Goal: Information Seeking & Learning: Check status

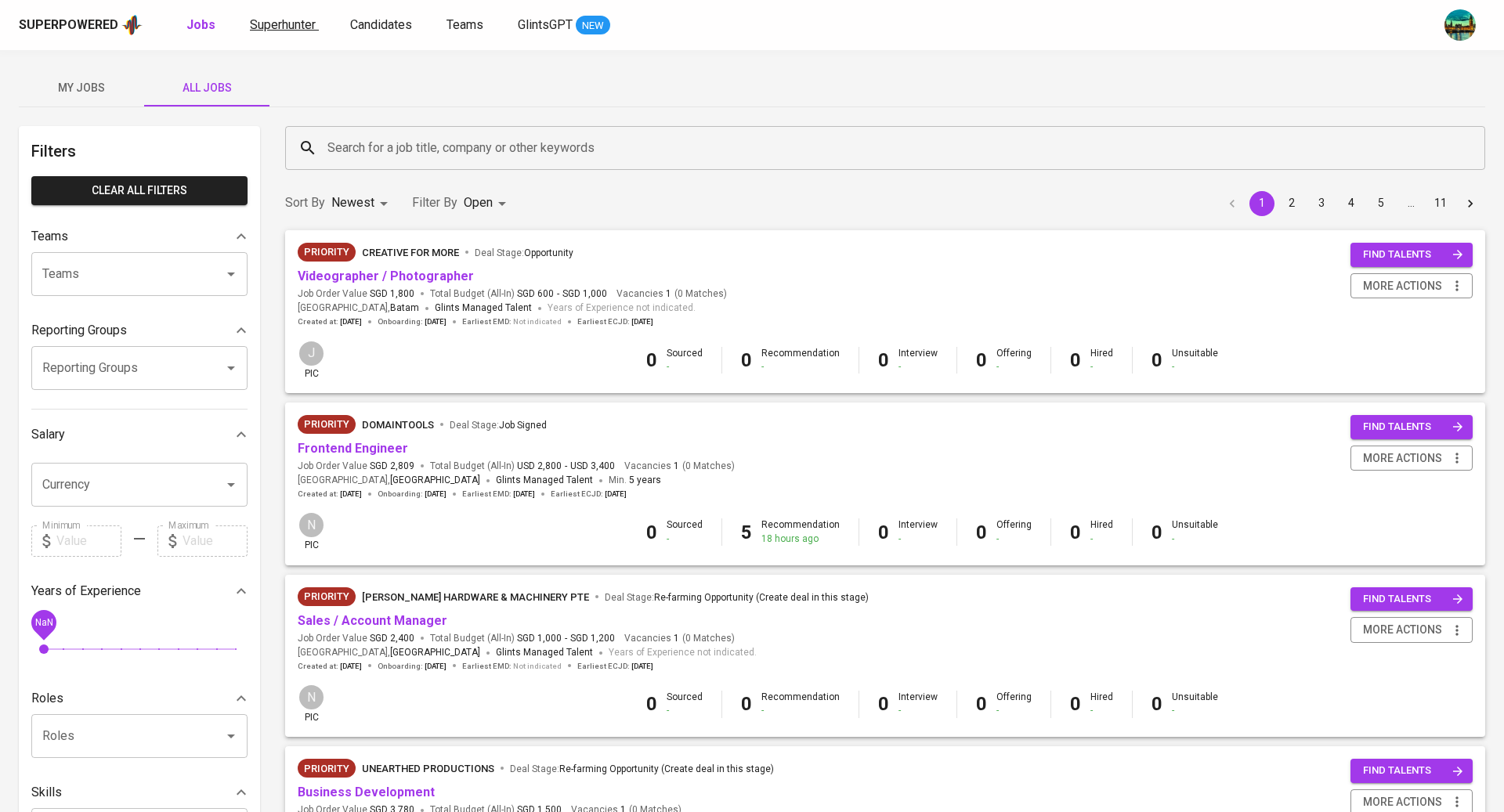
click at [291, 27] on span "Superhunter" at bounding box center [282, 24] width 66 height 15
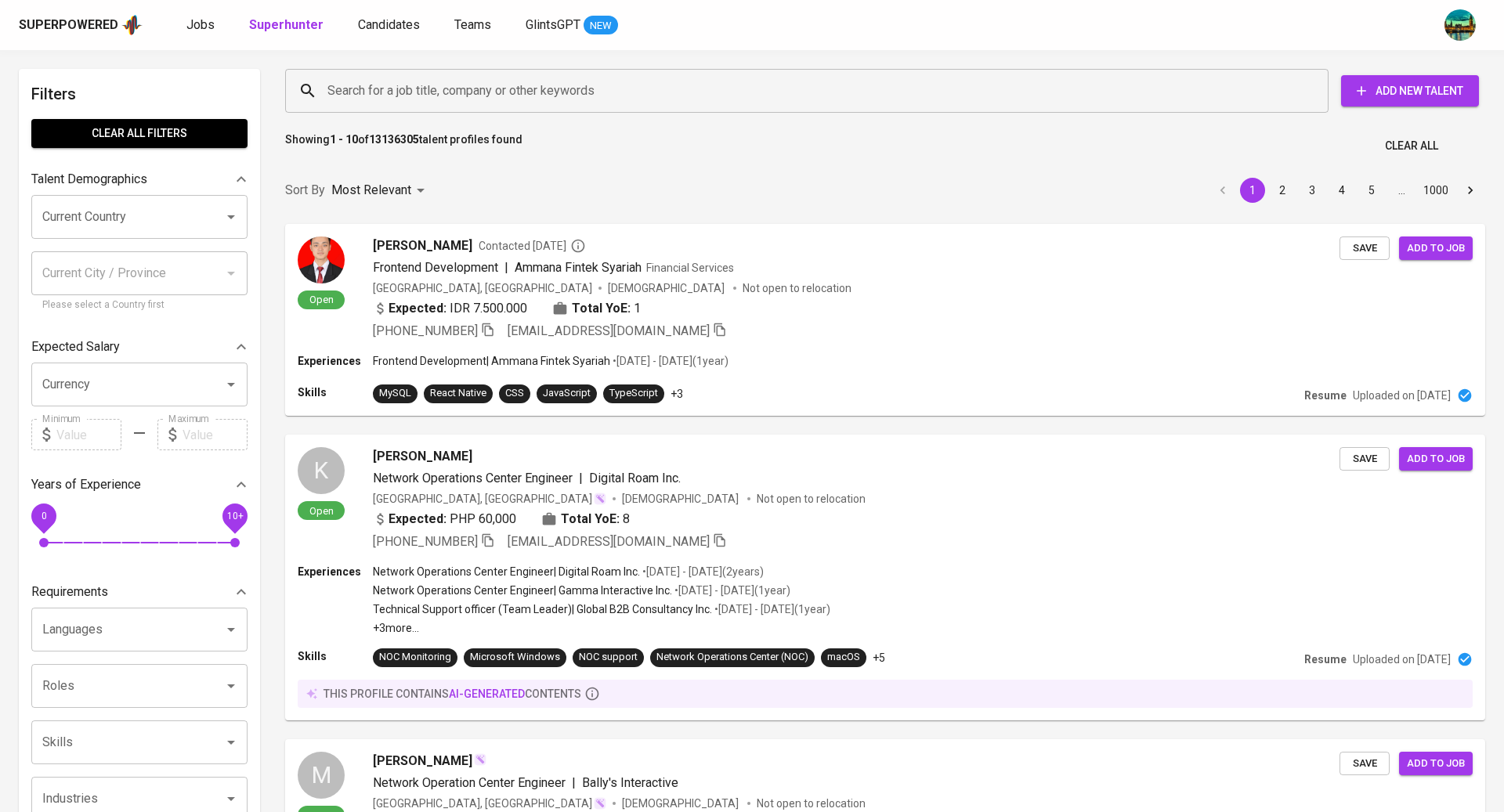
click at [508, 102] on input "Search for a job title, company or other keywords" at bounding box center [810, 90] width 974 height 30
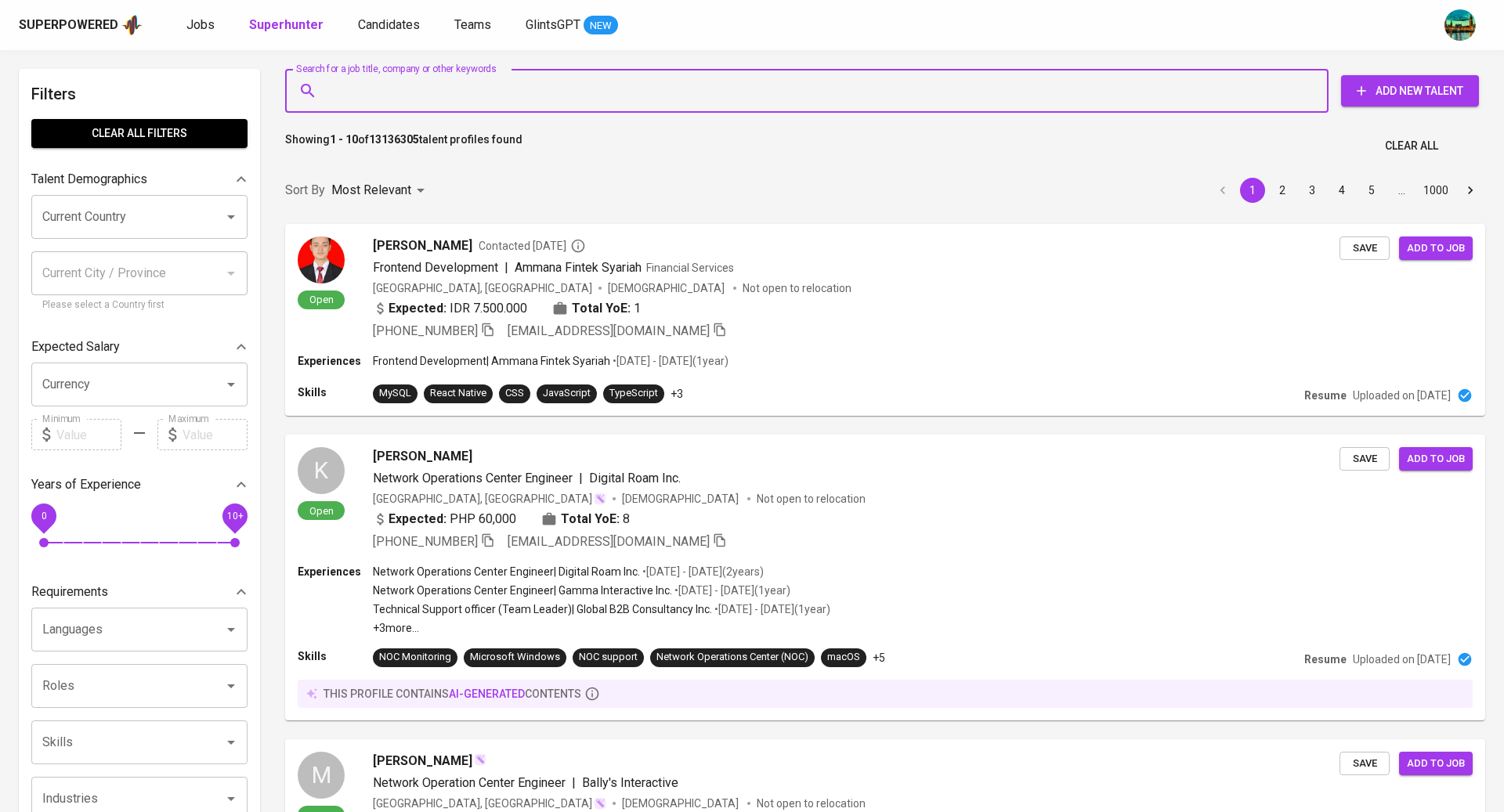
paste input "[EMAIL_ADDRESS][DOMAIN_NAME]"
type input "[EMAIL_ADDRESS][DOMAIN_NAME]"
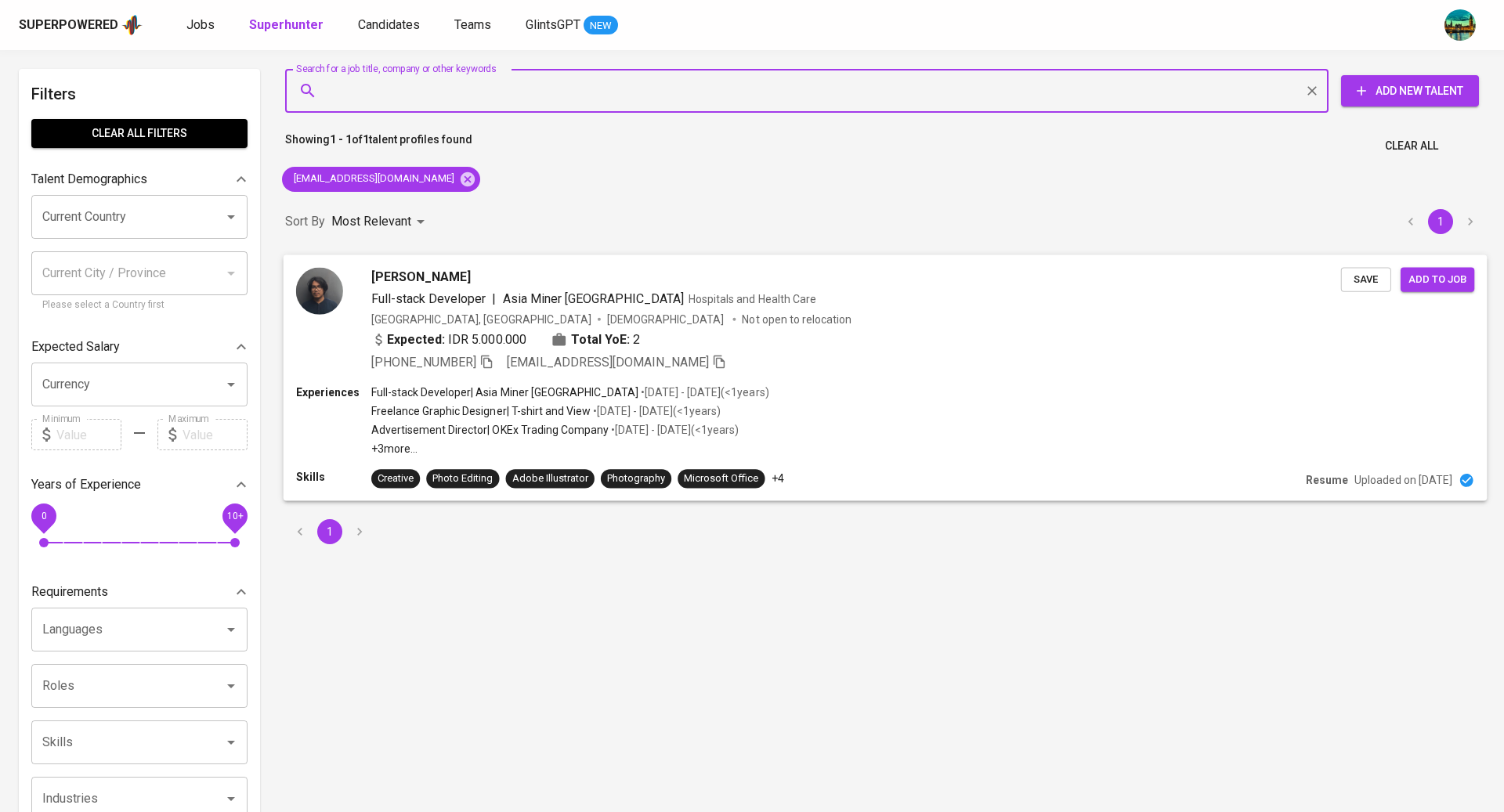
click at [488, 279] on div "[PERSON_NAME]" at bounding box center [855, 276] width 969 height 19
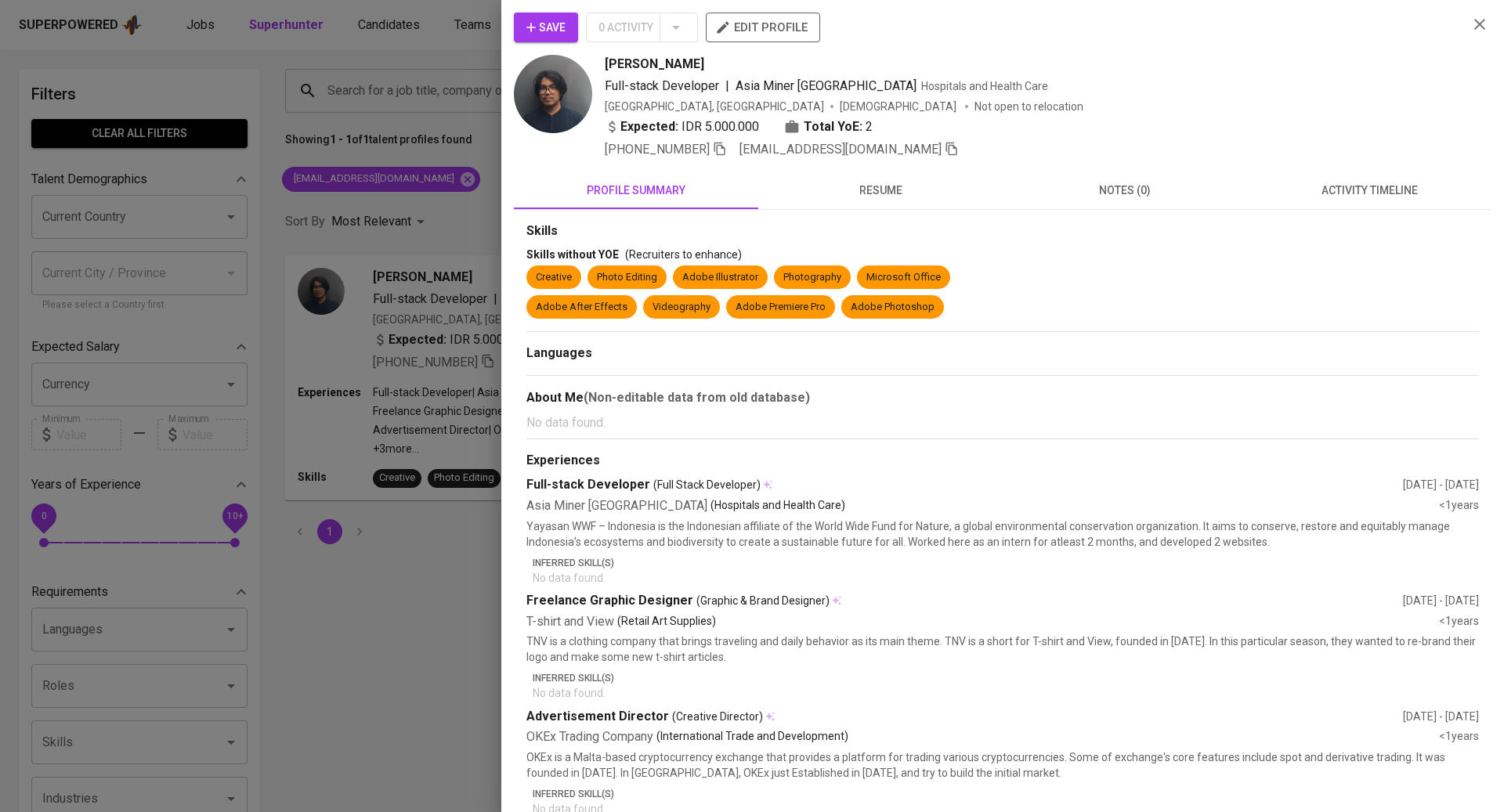
click at [1364, 194] on span "activity timeline" at bounding box center [1369, 190] width 225 height 20
